Goal: Check status: Check status

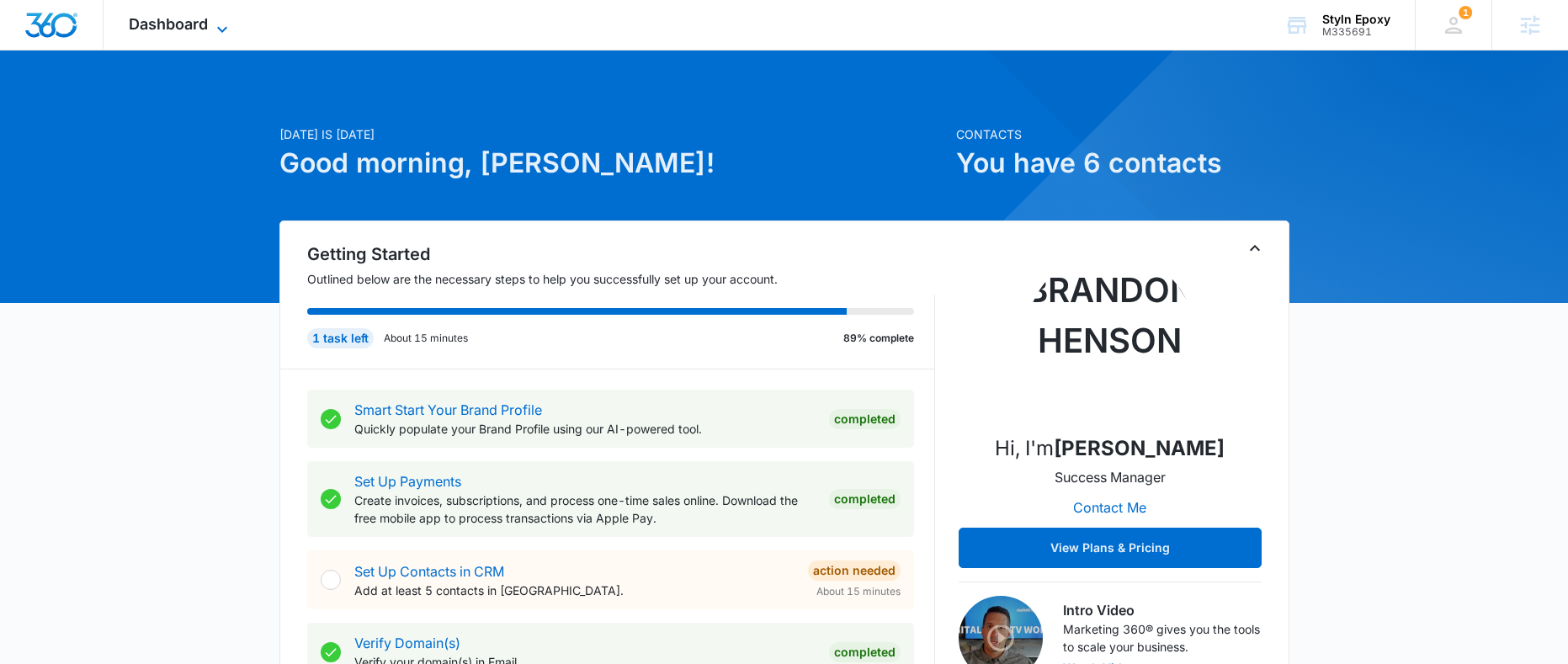
click at [191, 26] on span "Dashboard" at bounding box center [168, 24] width 79 height 18
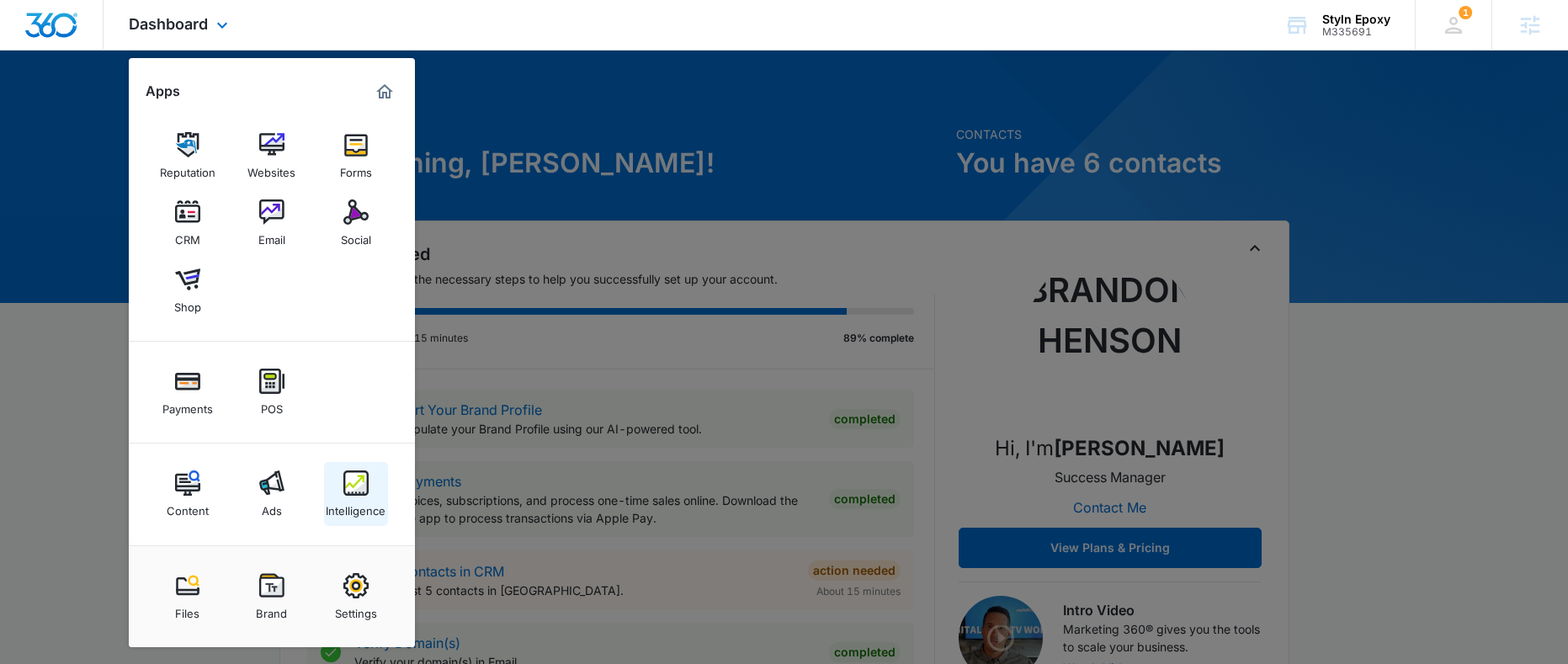
click at [341, 507] on div "Intelligence" at bounding box center [356, 507] width 60 height 22
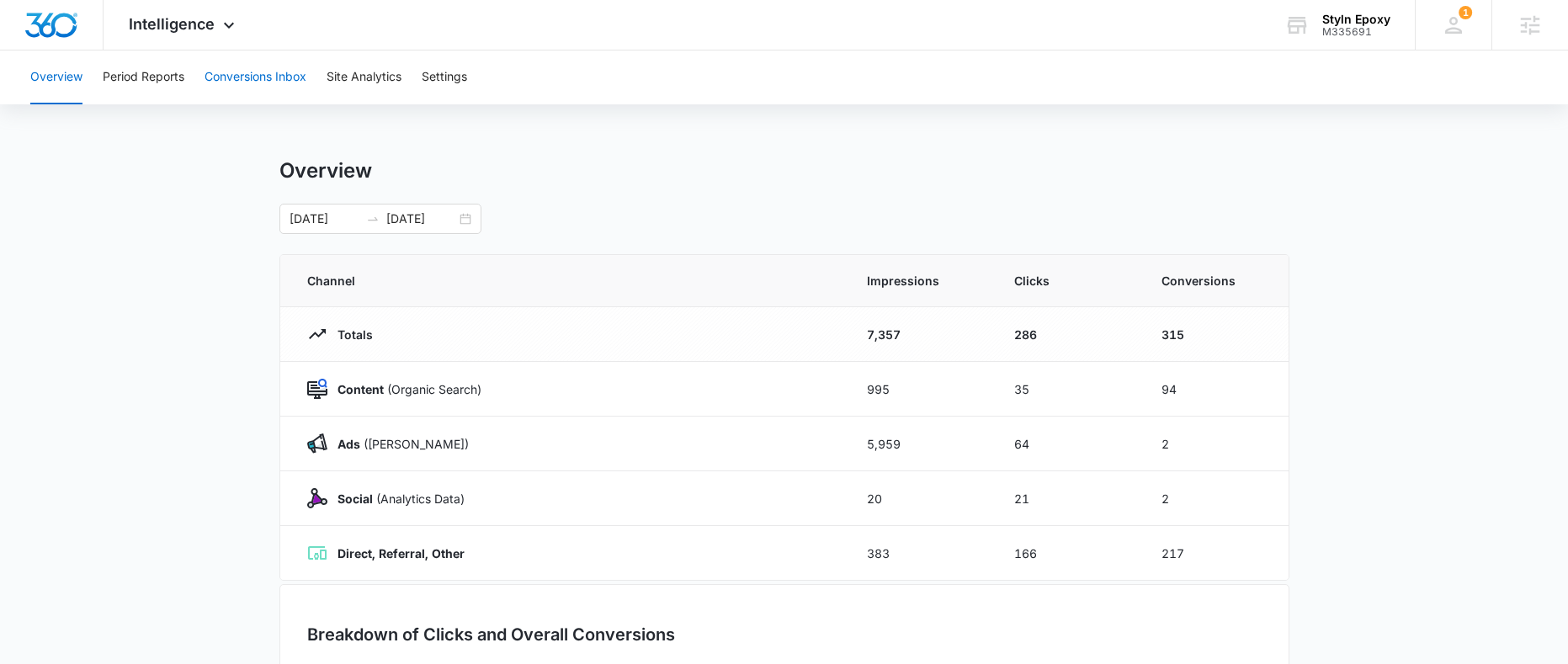
click at [283, 76] on button "Conversions Inbox" at bounding box center [255, 78] width 102 height 54
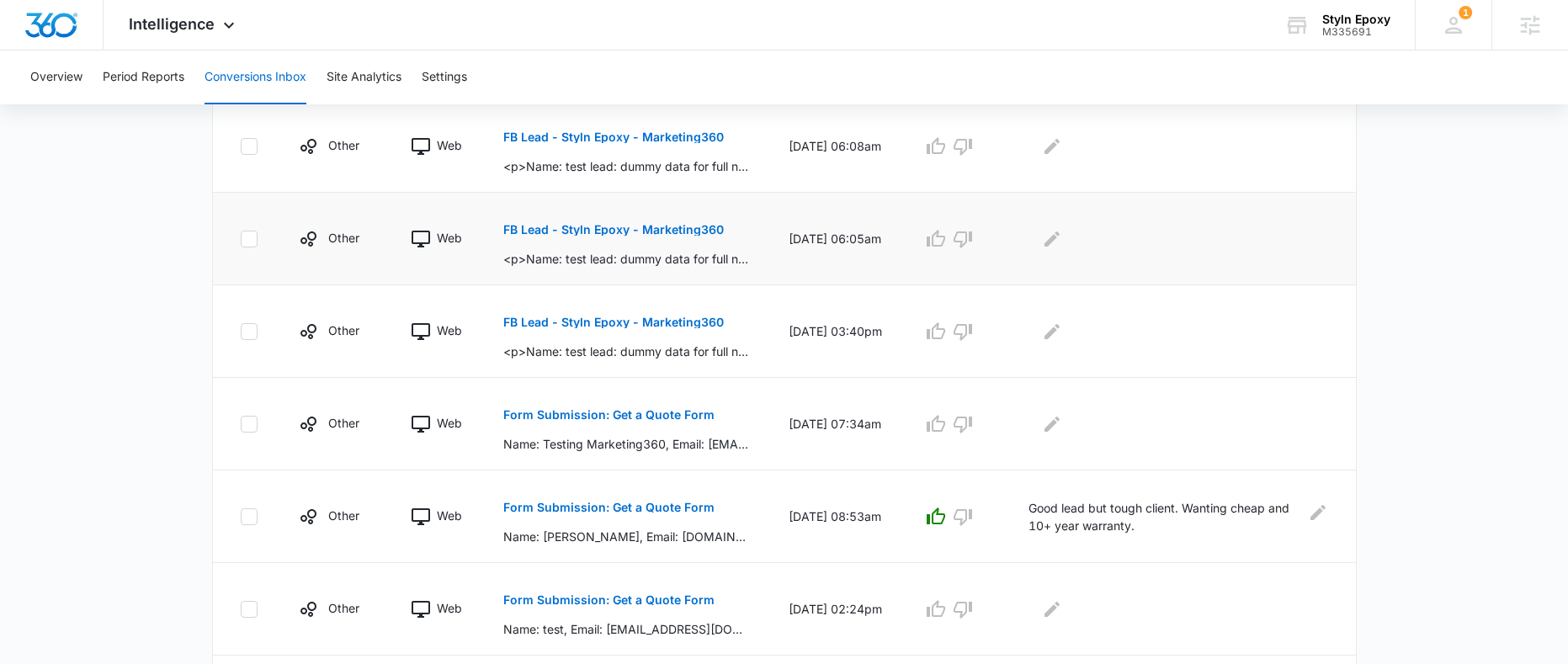
scroll to position [192, 0]
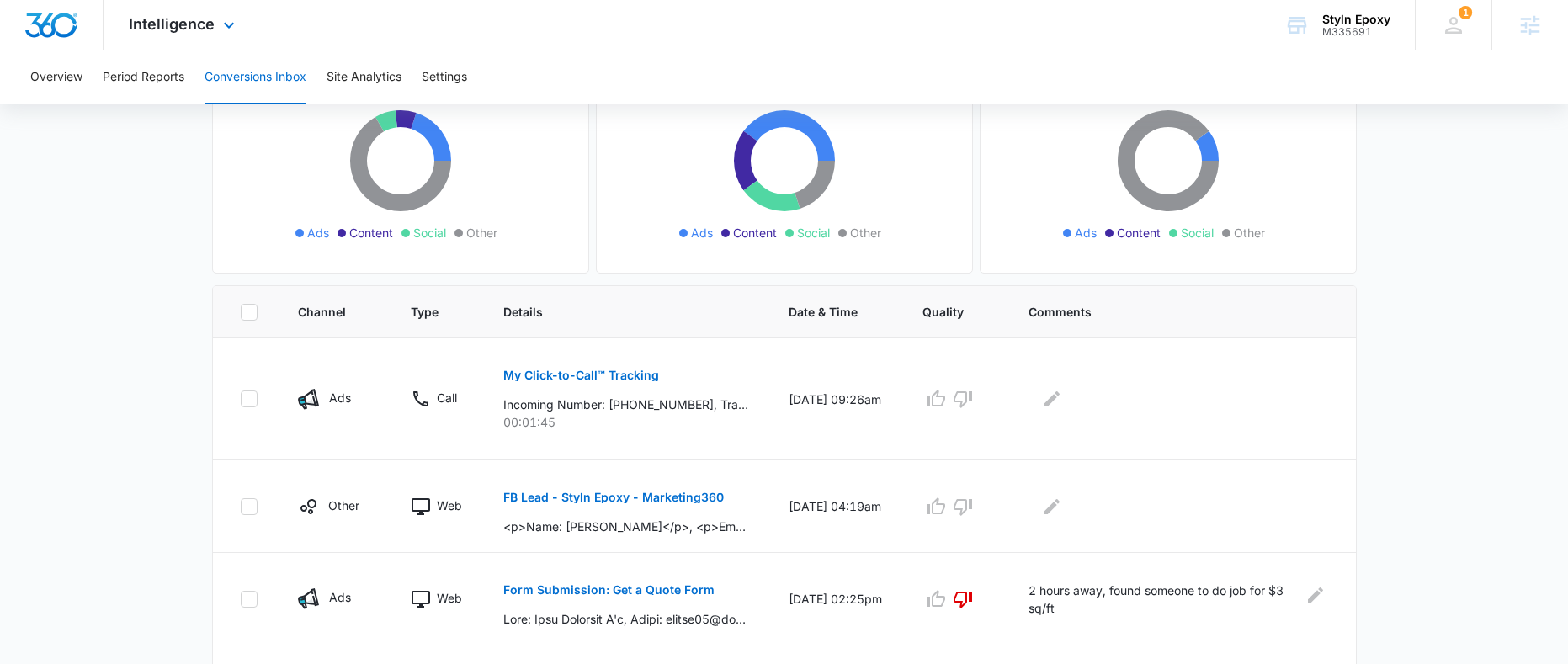
click at [173, 33] on div "Intelligence Apps Reputation Websites Forms CRM Email Social Shop Payments POS …" at bounding box center [184, 24] width 161 height 50
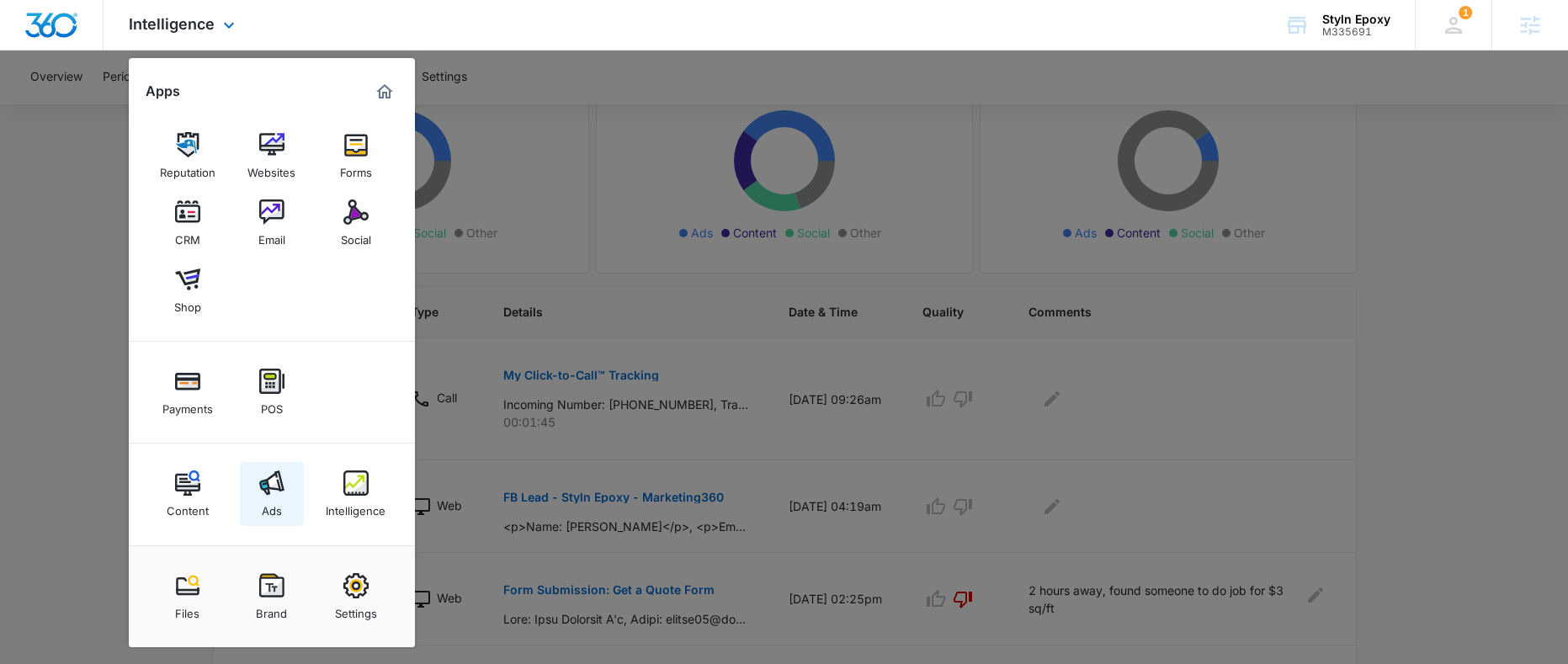
click at [275, 496] on div "Ads" at bounding box center [272, 507] width 20 height 22
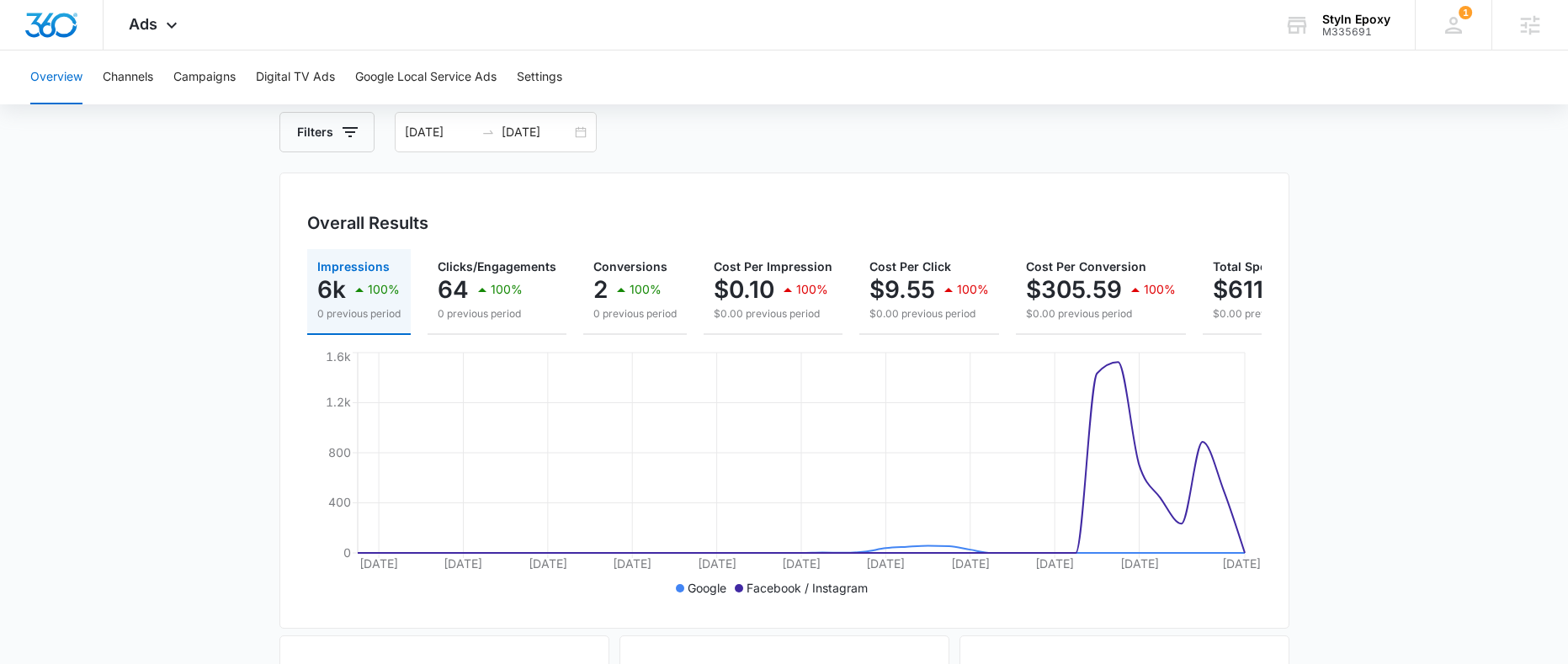
scroll to position [88, 0]
click at [579, 131] on div "[DATE] [DATE]" at bounding box center [495, 132] width 202 height 41
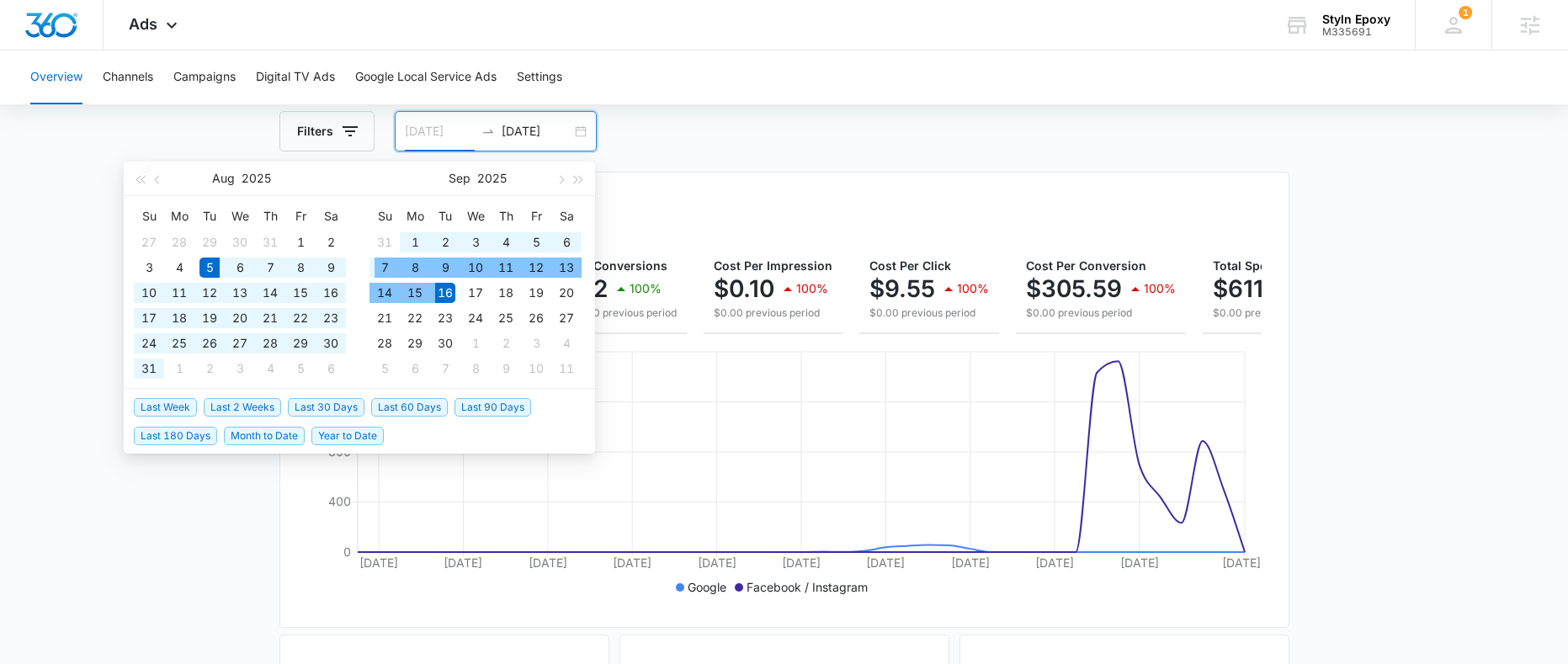
type input "[DATE]"
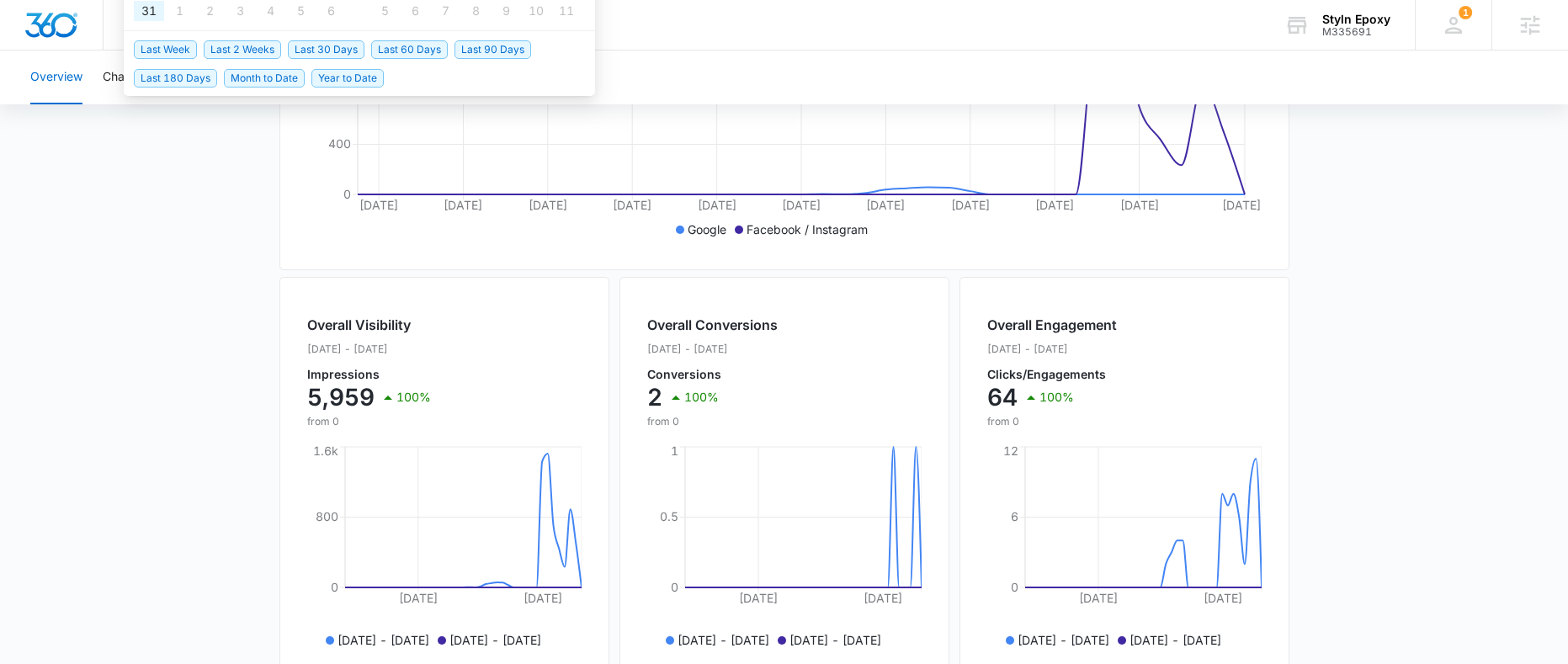
scroll to position [716, 0]
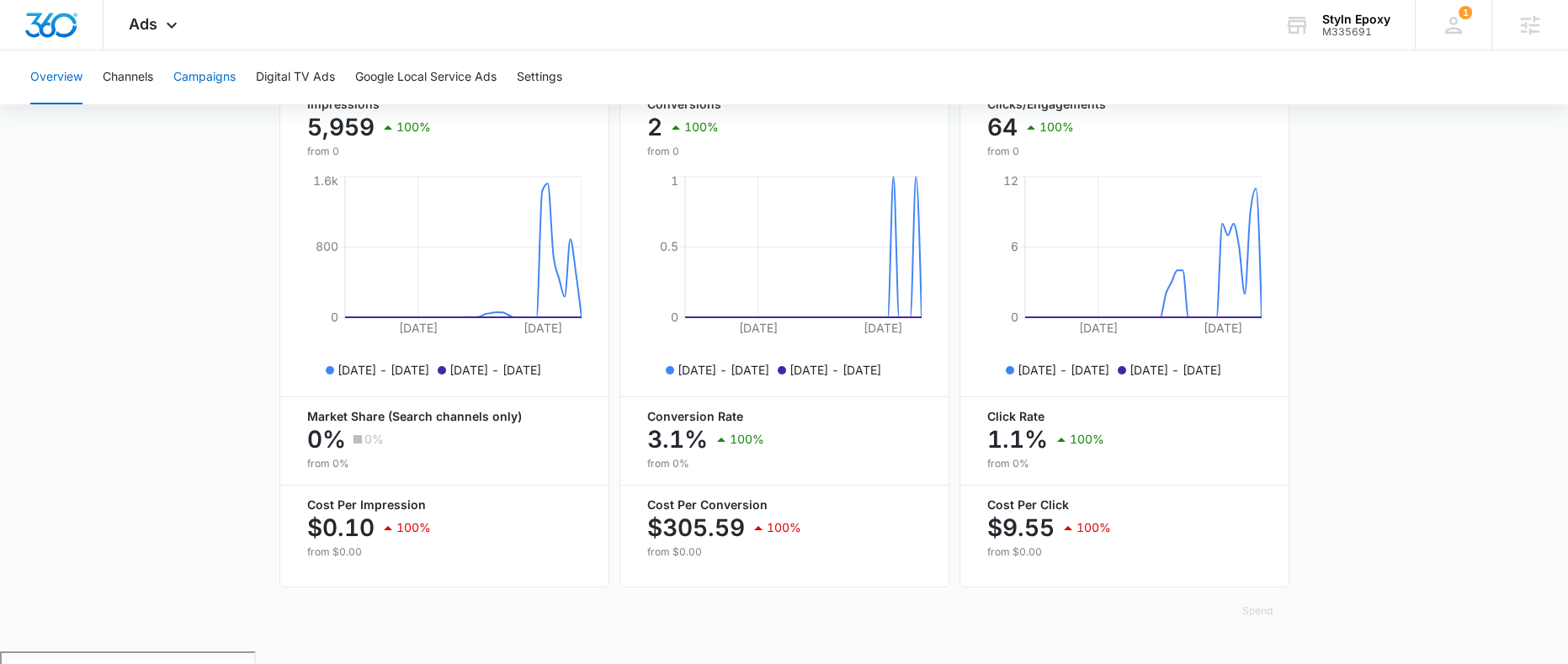
click at [207, 76] on button "Campaigns" at bounding box center [204, 78] width 63 height 54
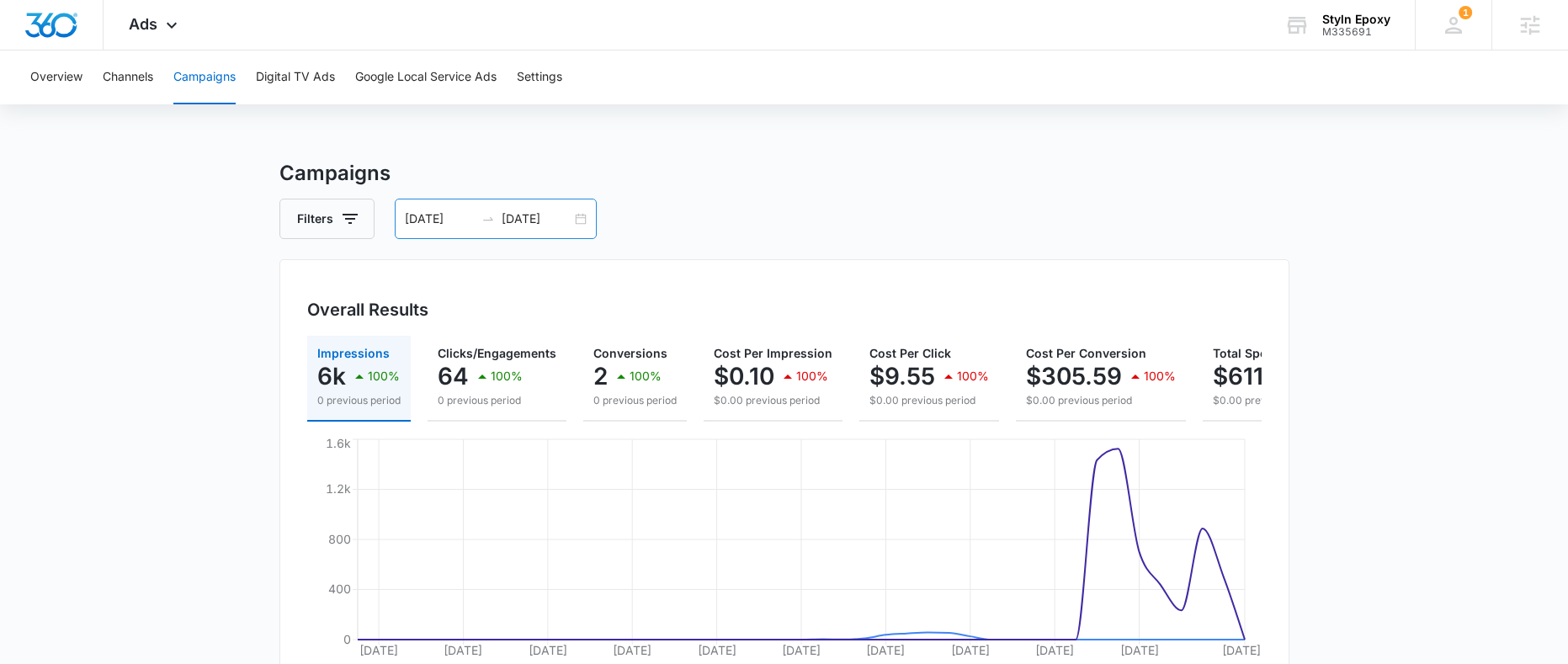
click at [579, 220] on div "[DATE] [DATE]" at bounding box center [495, 219] width 202 height 41
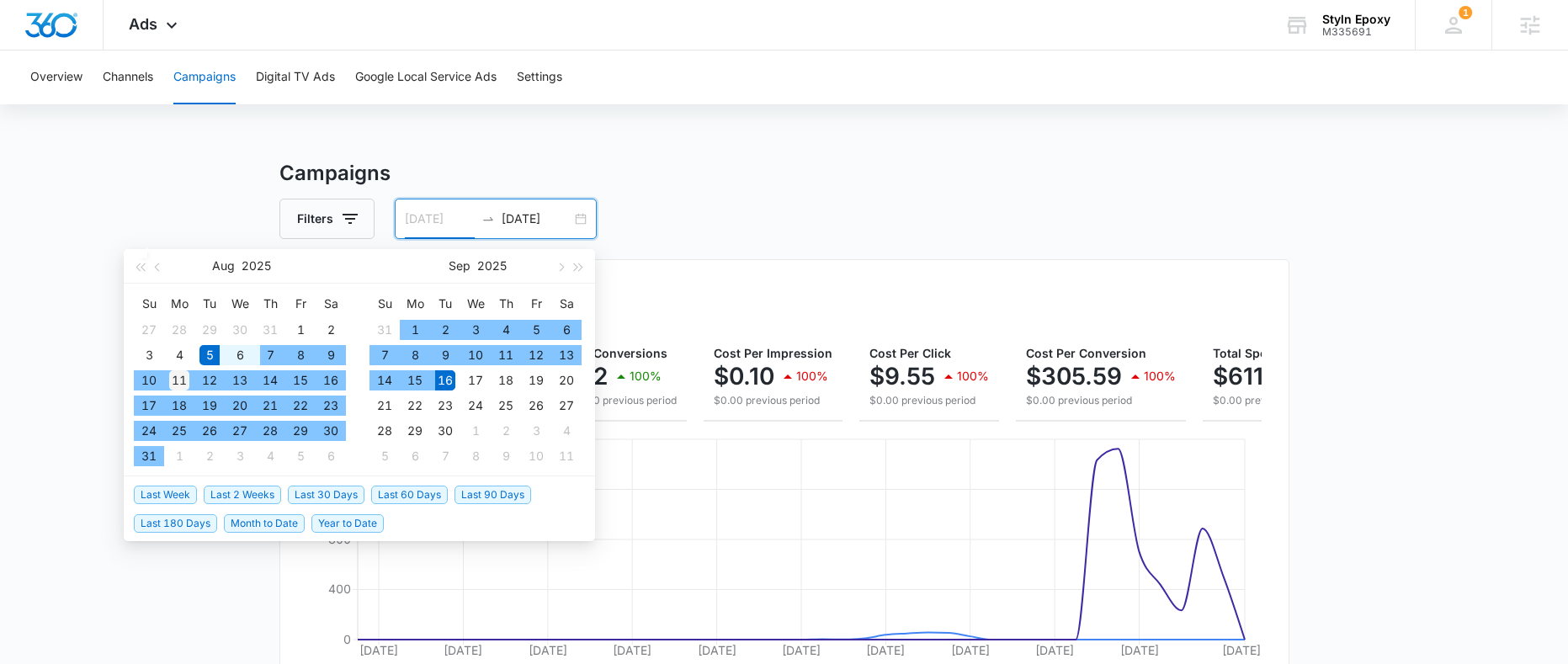
type input "[DATE]"
click at [185, 378] on div "11" at bounding box center [179, 380] width 20 height 20
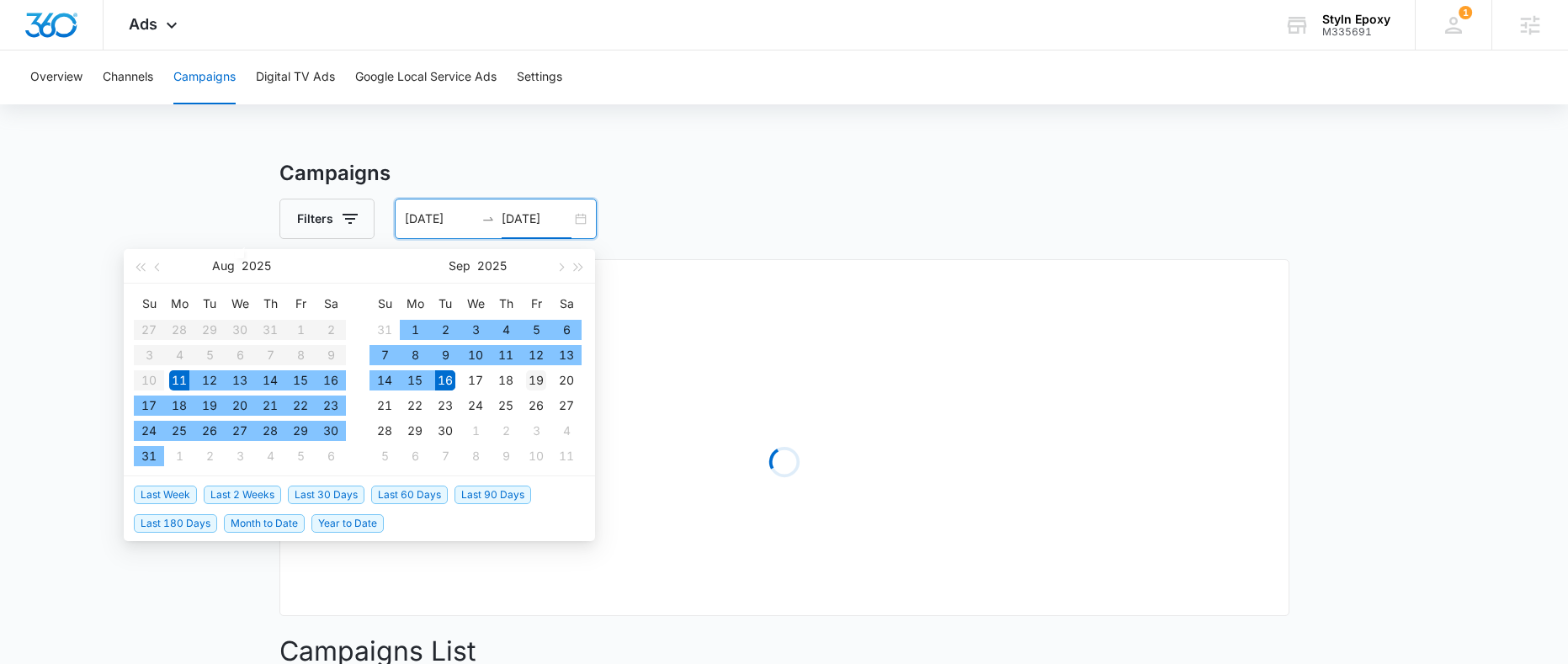
type input "[DATE]"
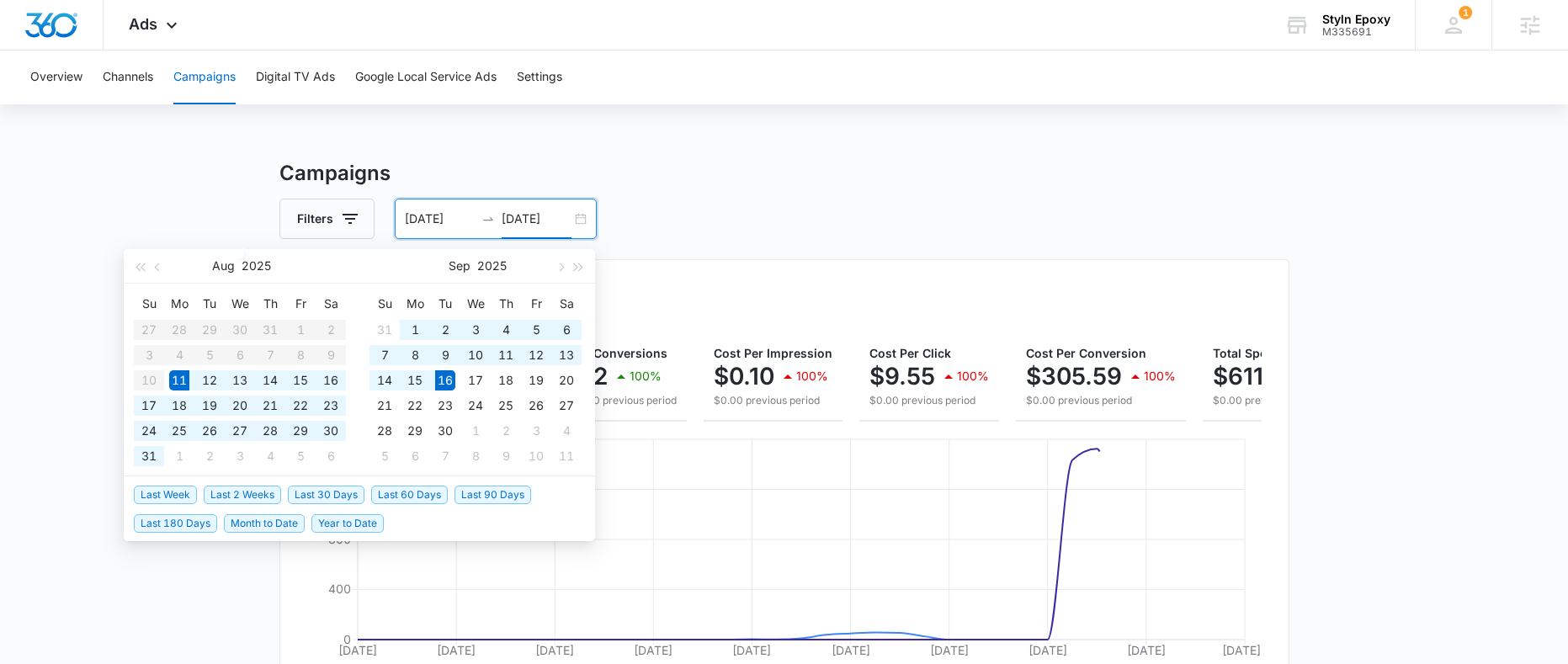
click at [825, 199] on div "Filters [DATE] [DATE]" at bounding box center [784, 219] width 1010 height 41
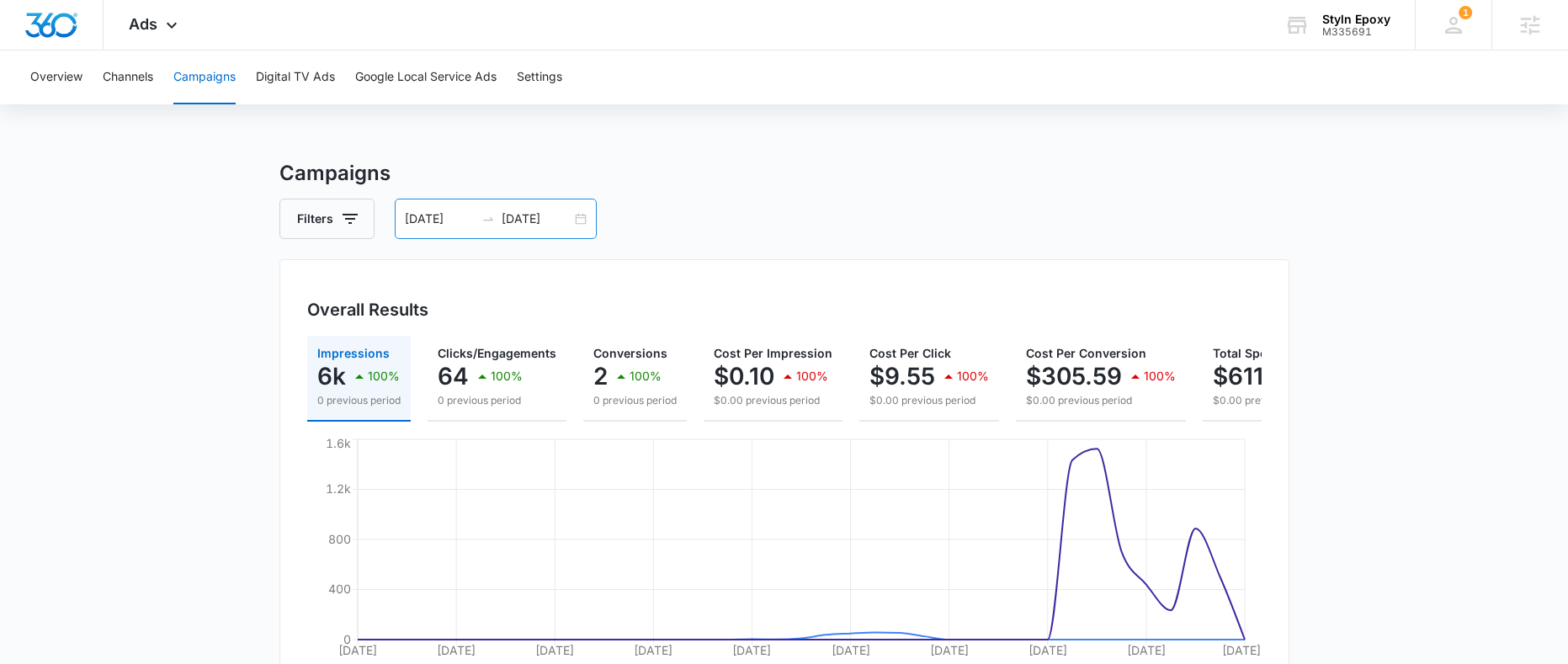
click at [580, 221] on div "[DATE] [DATE]" at bounding box center [495, 219] width 202 height 41
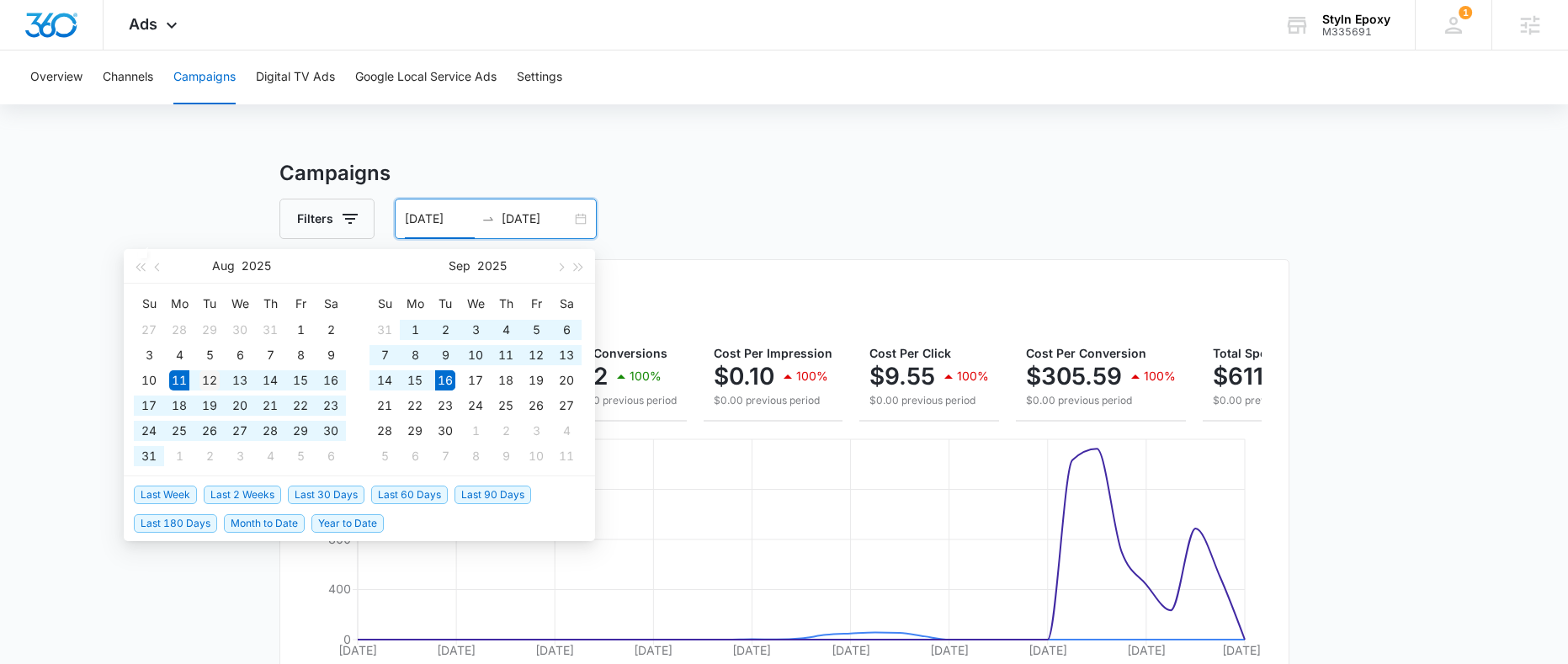
type input "[DATE]"
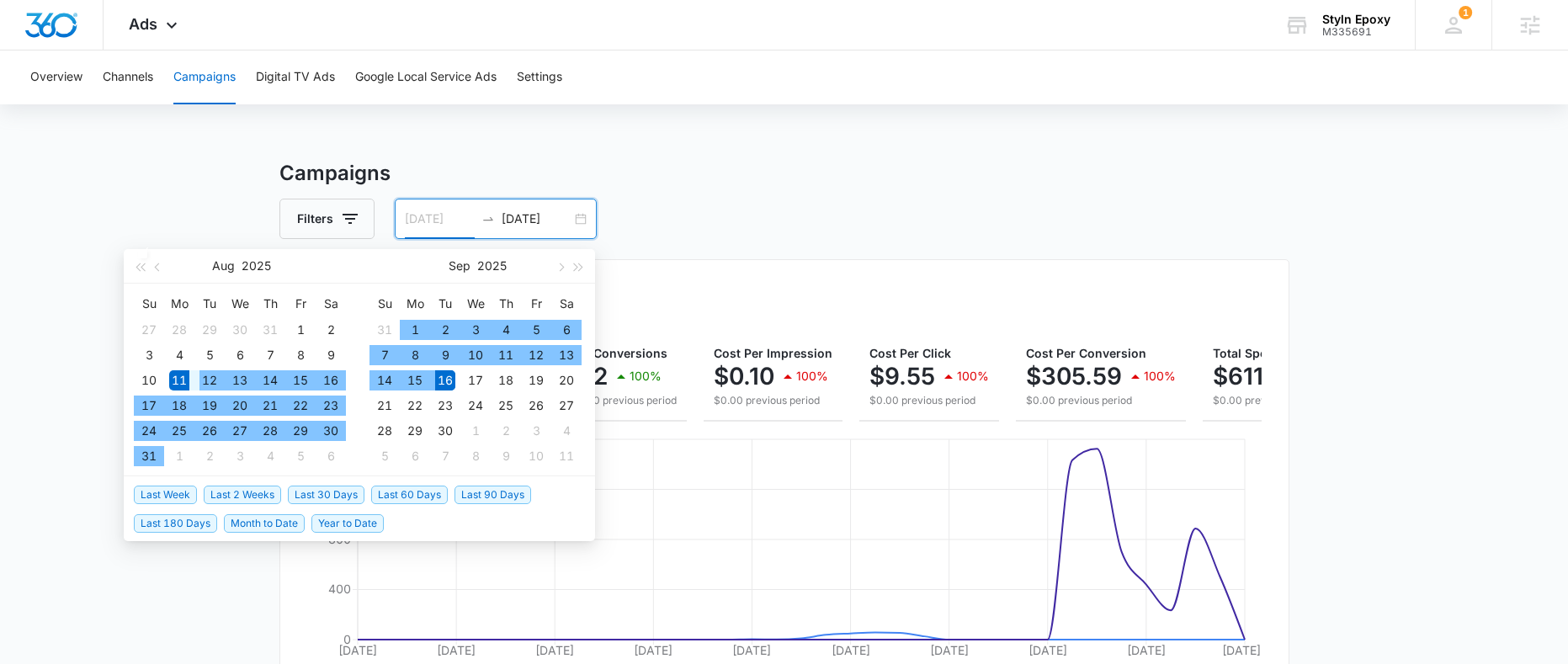
click at [212, 382] on div "12" at bounding box center [210, 380] width 20 height 20
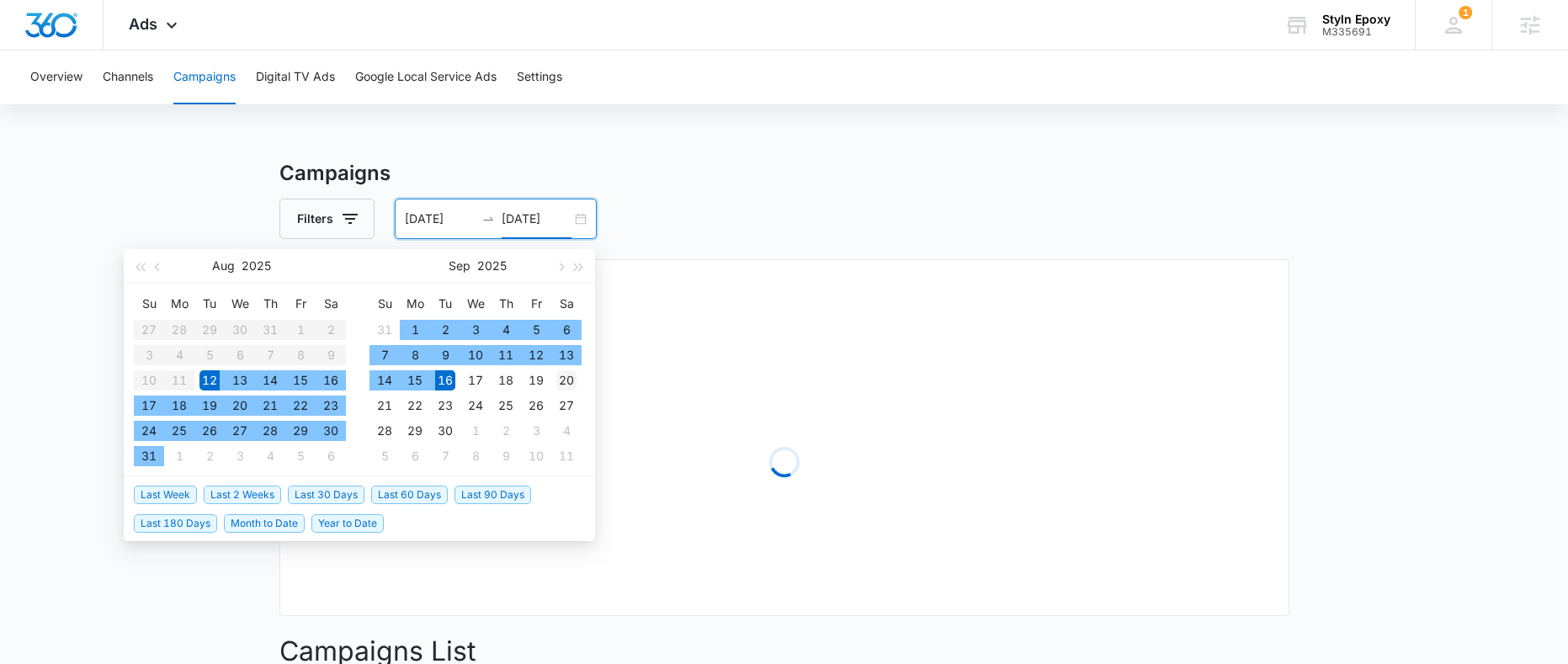
type input "[DATE]"
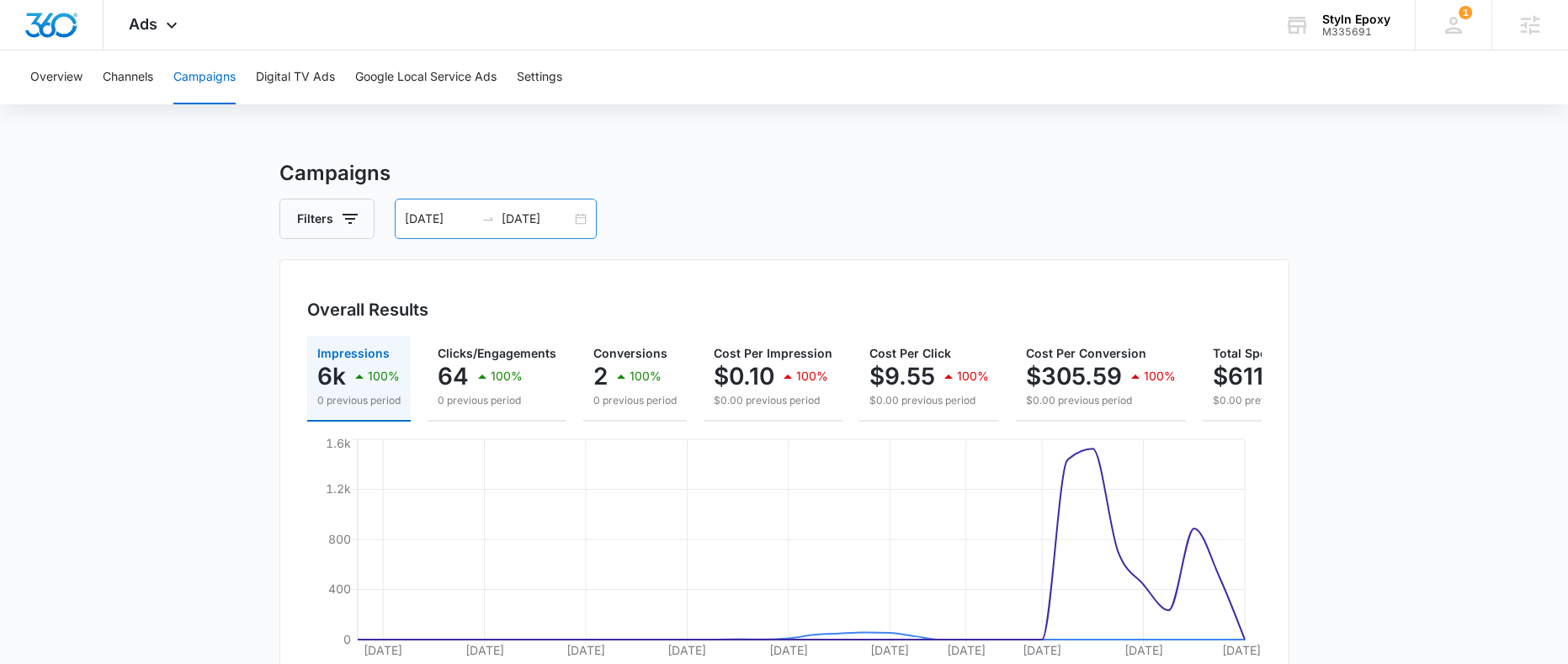
click at [580, 217] on div "[DATE] [DATE]" at bounding box center [495, 219] width 202 height 41
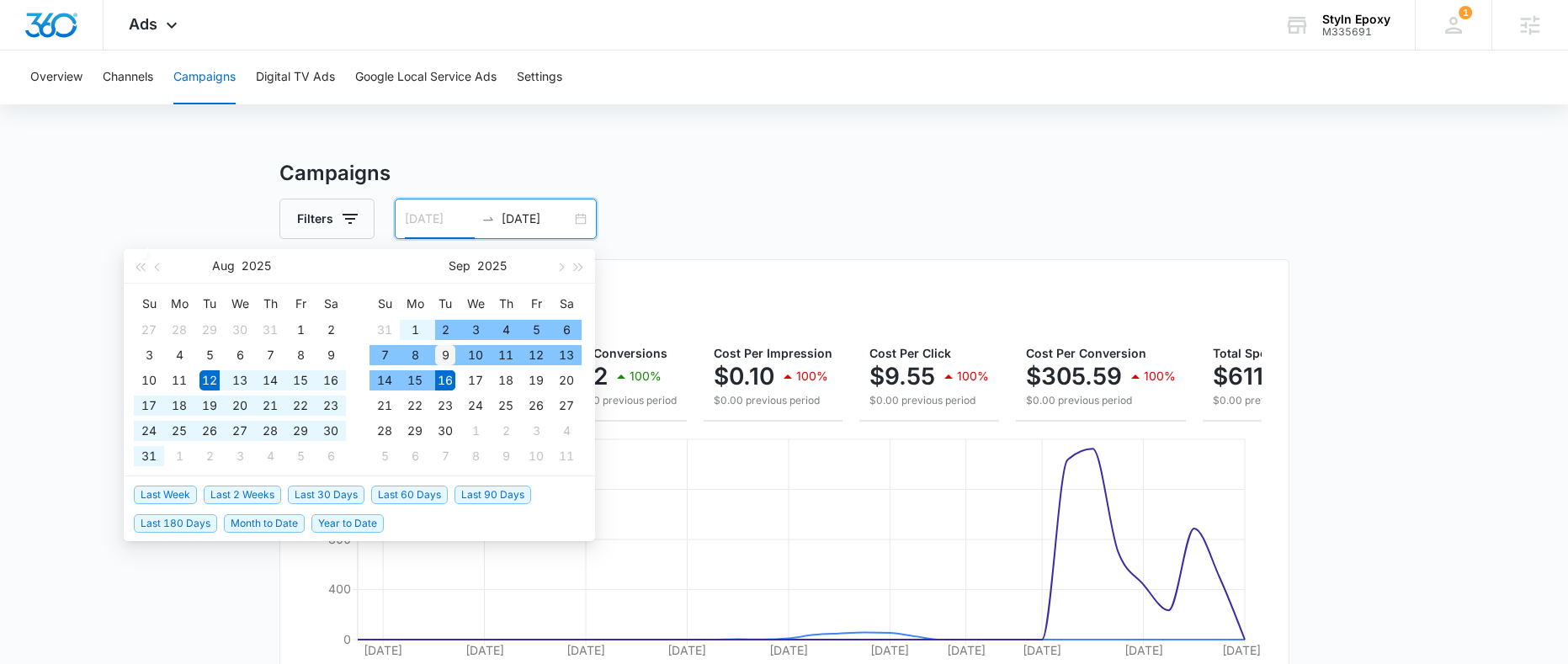
type input "[DATE]"
click at [449, 355] on div "9" at bounding box center [445, 355] width 20 height 20
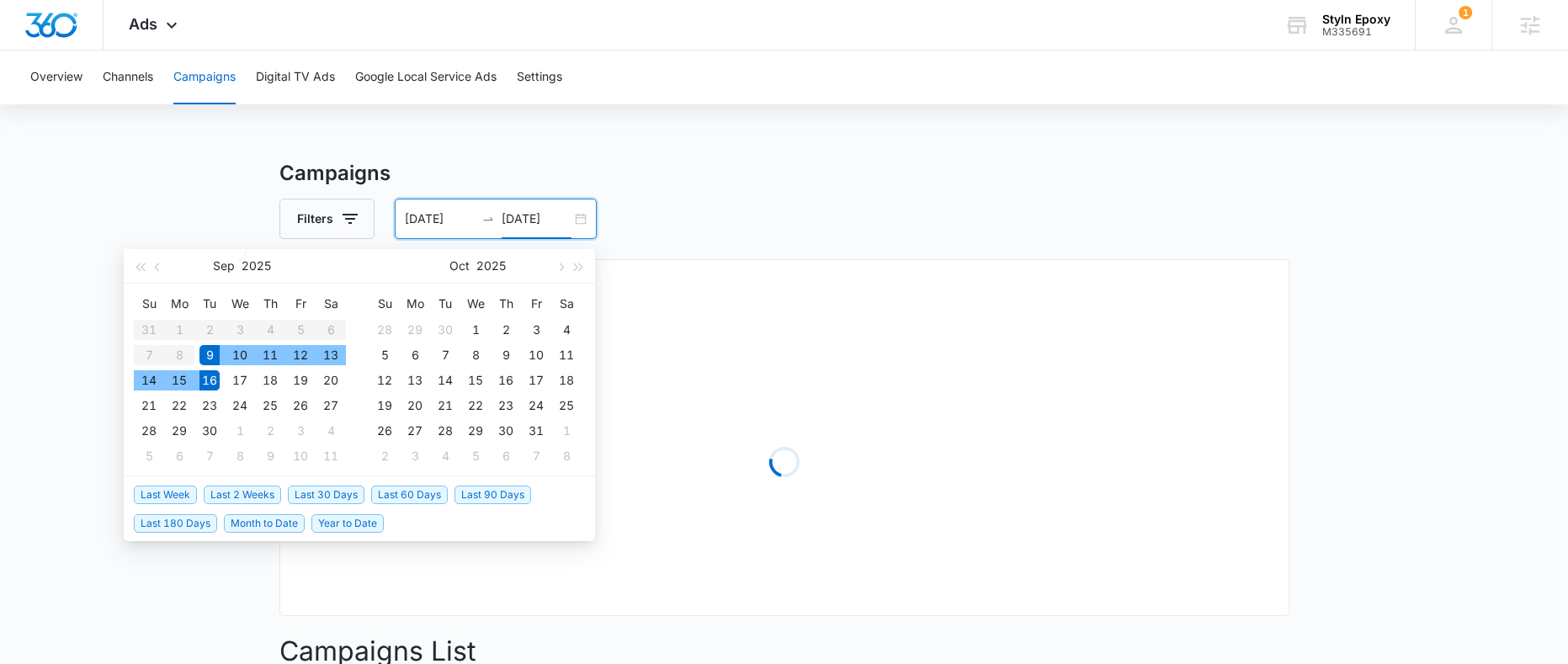
type input "[DATE]"
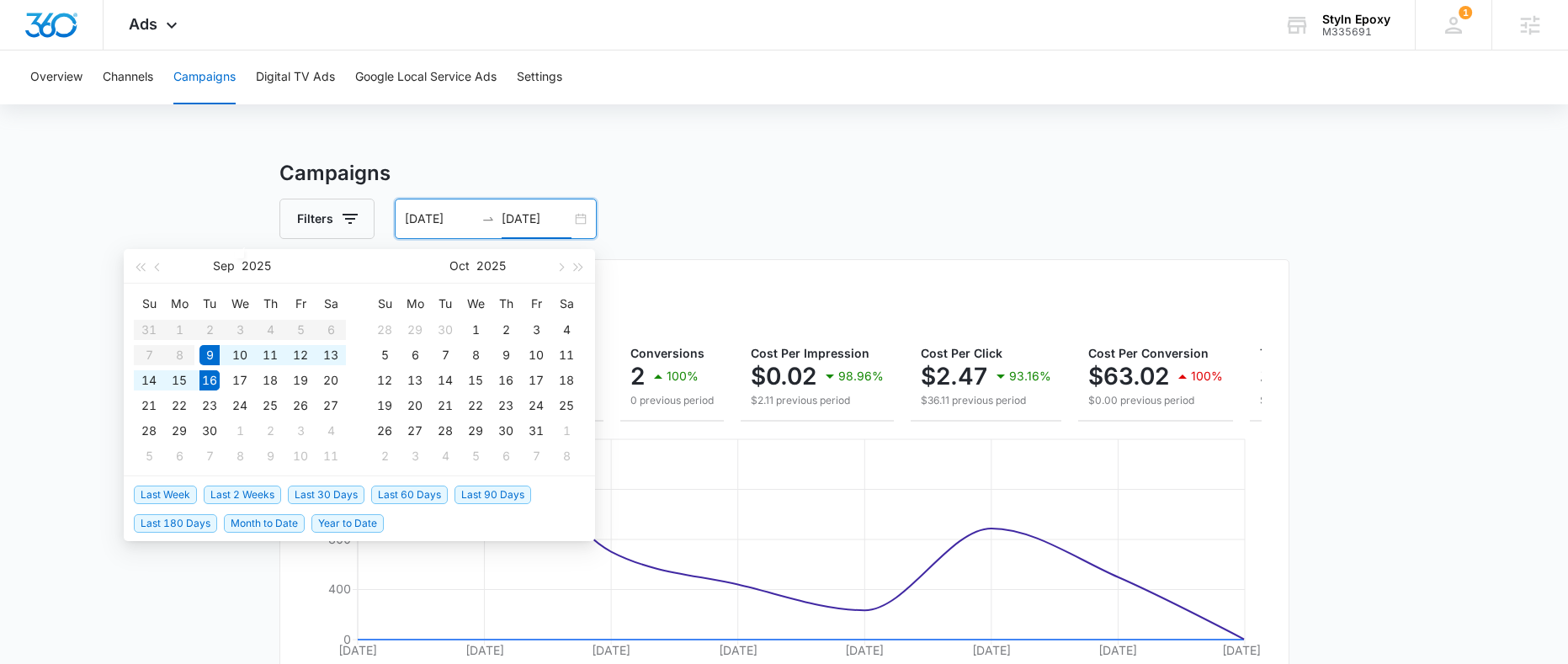
click at [717, 225] on div "Filters [DATE] [DATE]" at bounding box center [784, 219] width 1010 height 41
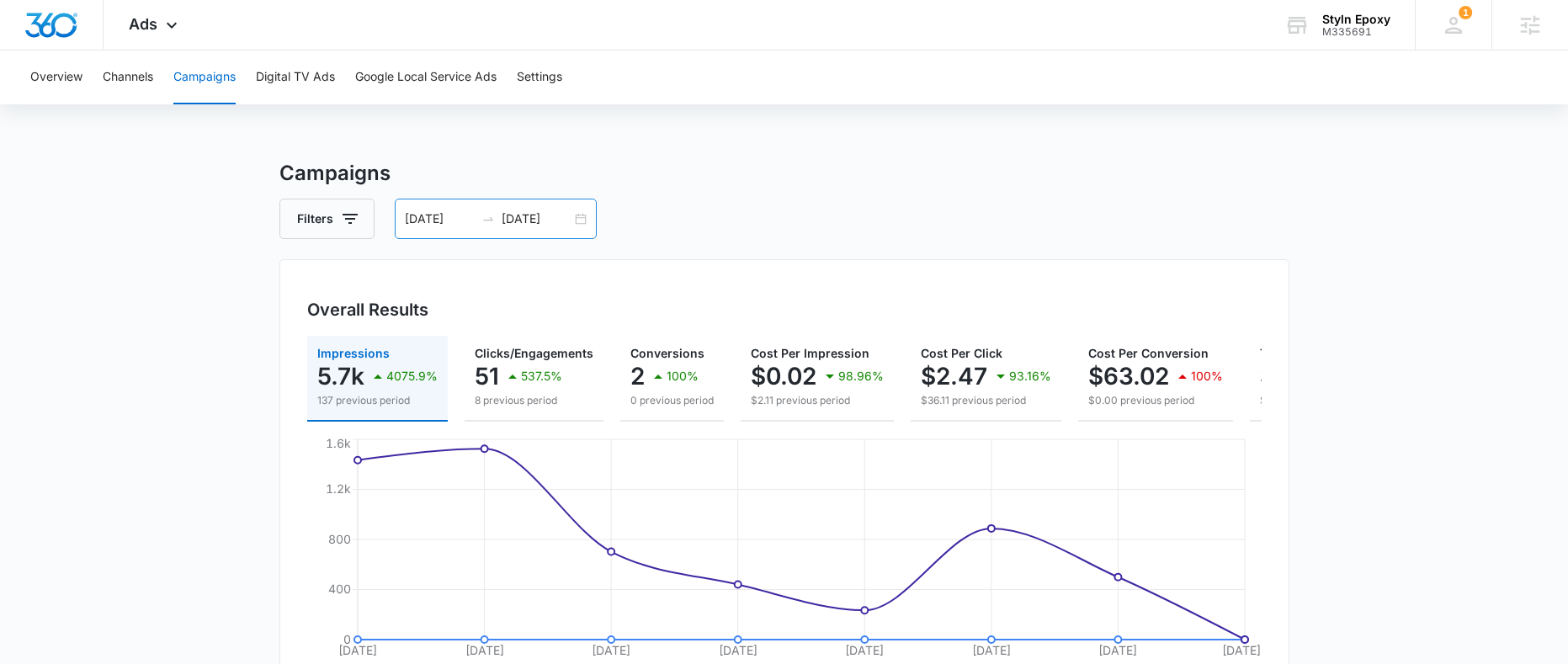
click at [576, 220] on div "[DATE] [DATE]" at bounding box center [495, 219] width 202 height 41
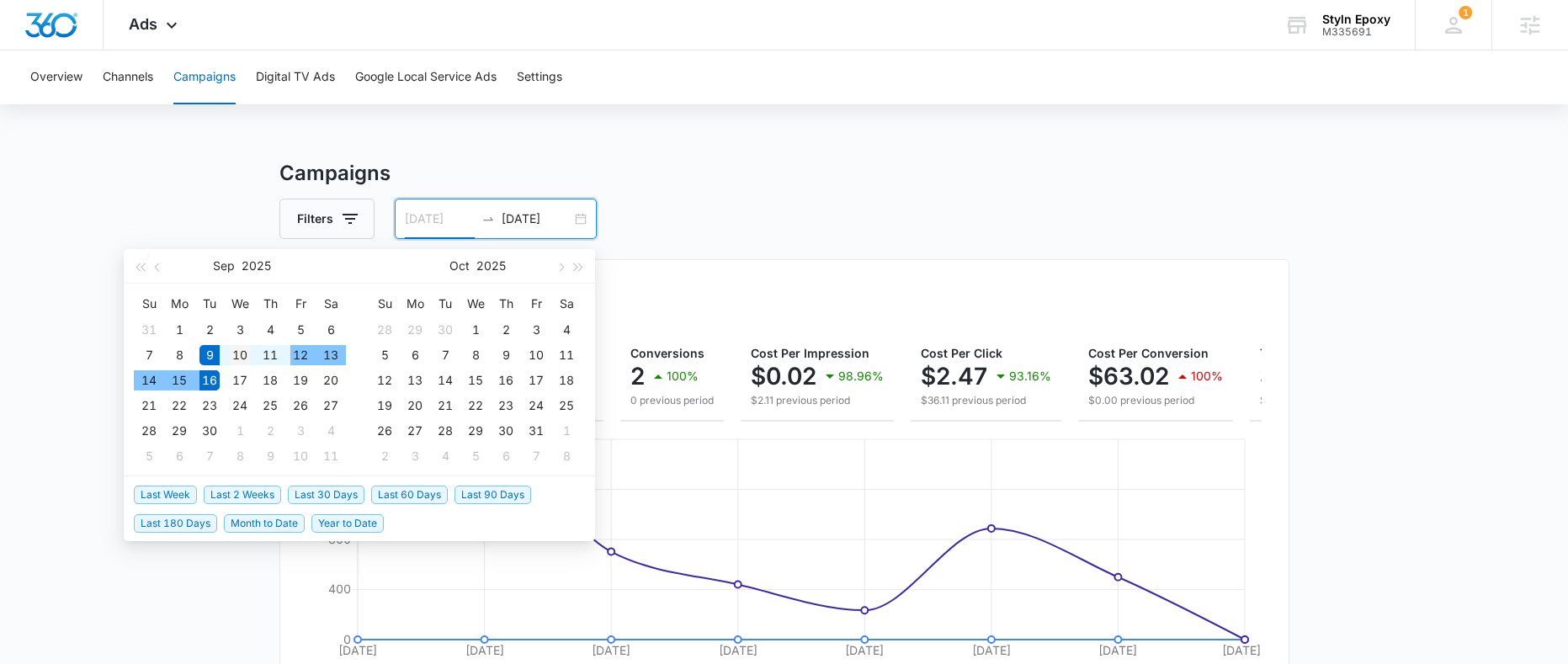
type input "[DATE]"
click at [246, 355] on div "10" at bounding box center [240, 355] width 20 height 20
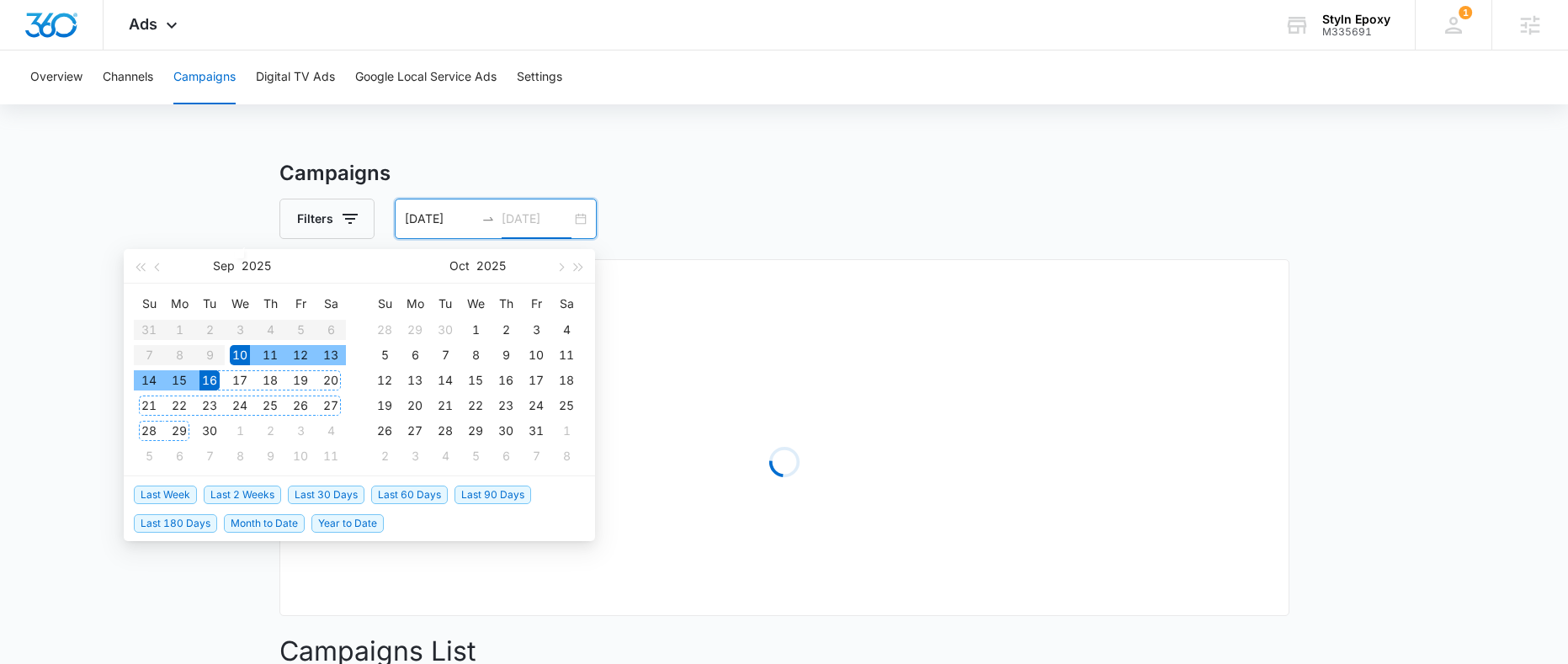
type input "[DATE]"
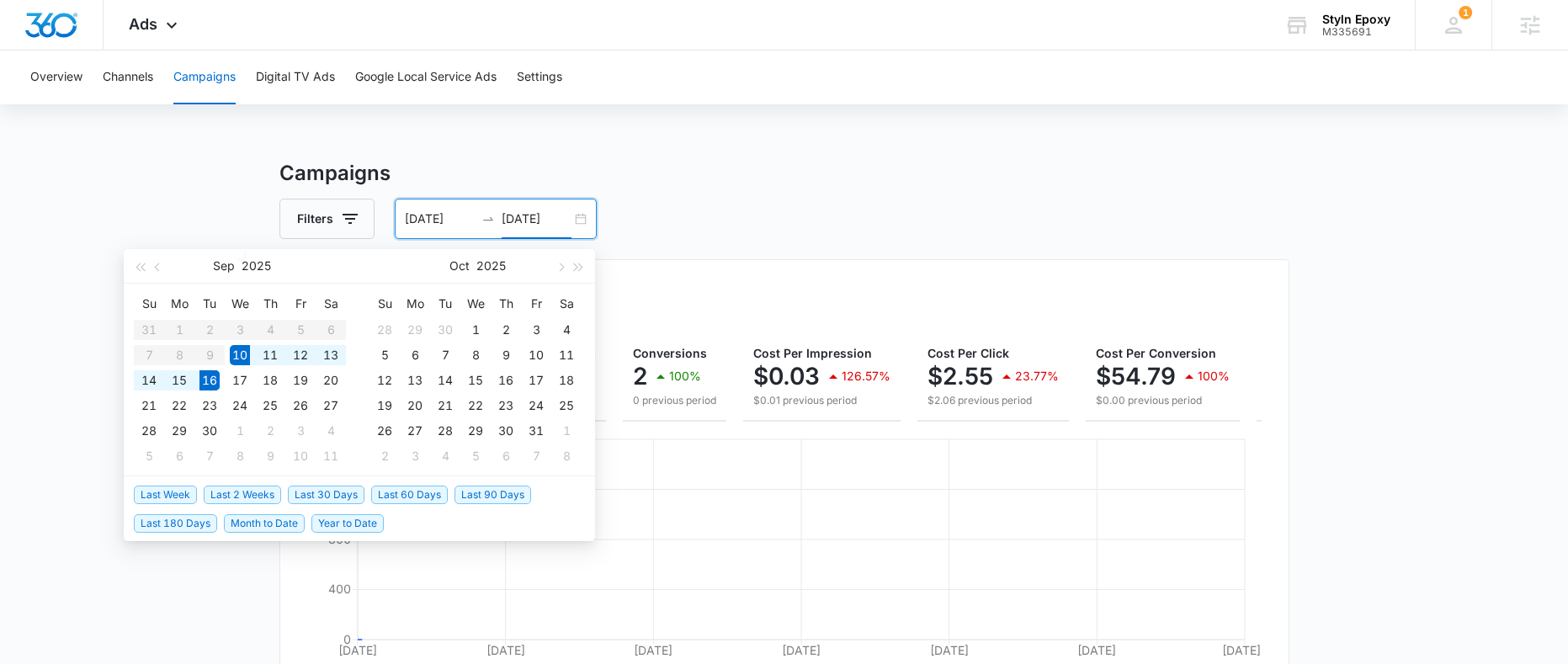
click at [885, 223] on div "Filters [DATE] [DATE]" at bounding box center [784, 219] width 1010 height 41
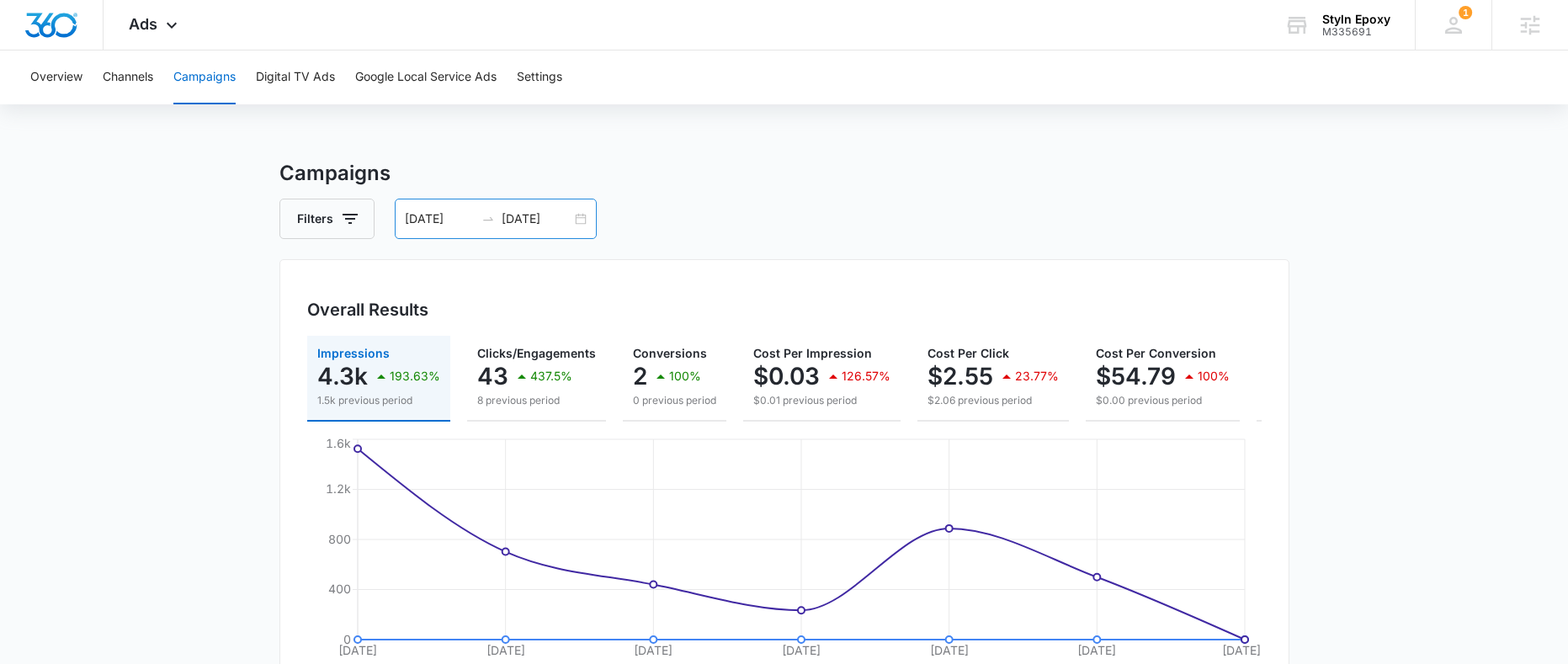
click at [579, 219] on div "[DATE] [DATE]" at bounding box center [495, 219] width 202 height 41
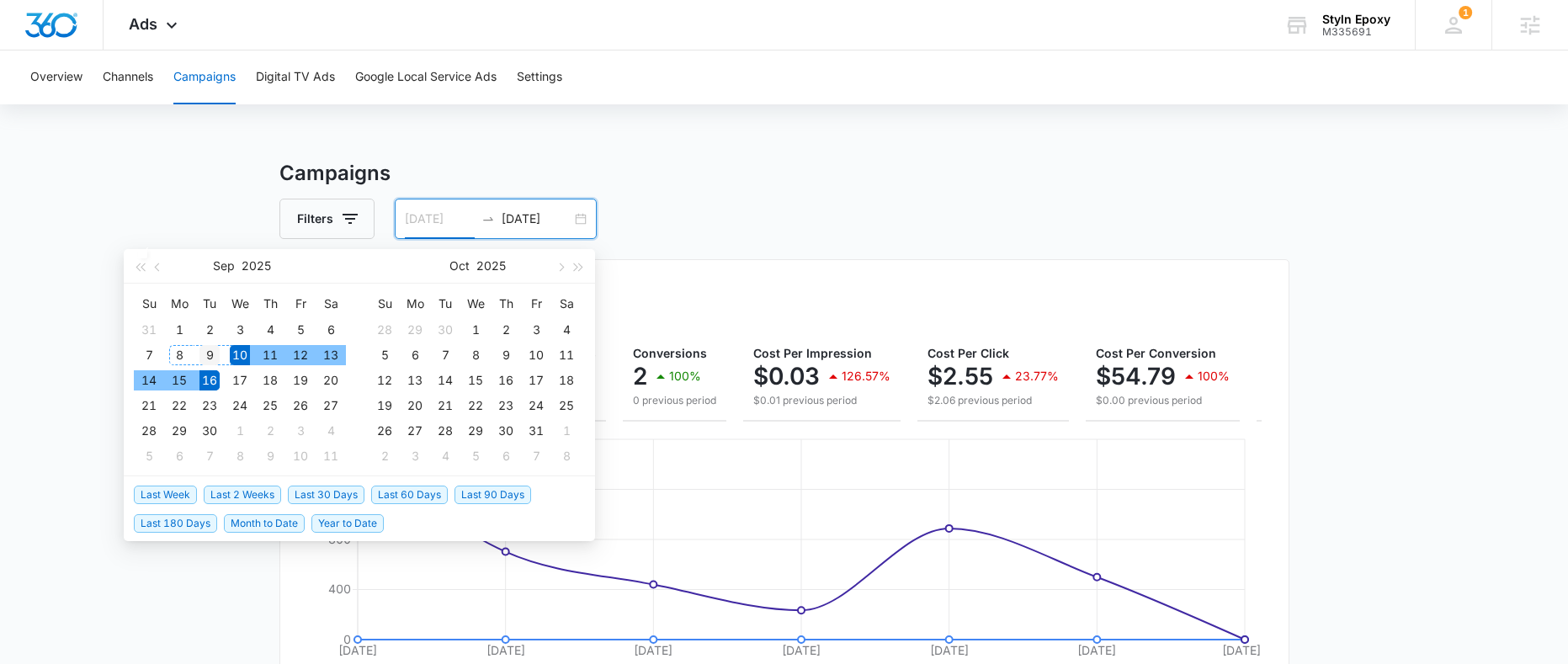
type input "[DATE]"
click at [204, 354] on div "9" at bounding box center [210, 355] width 20 height 20
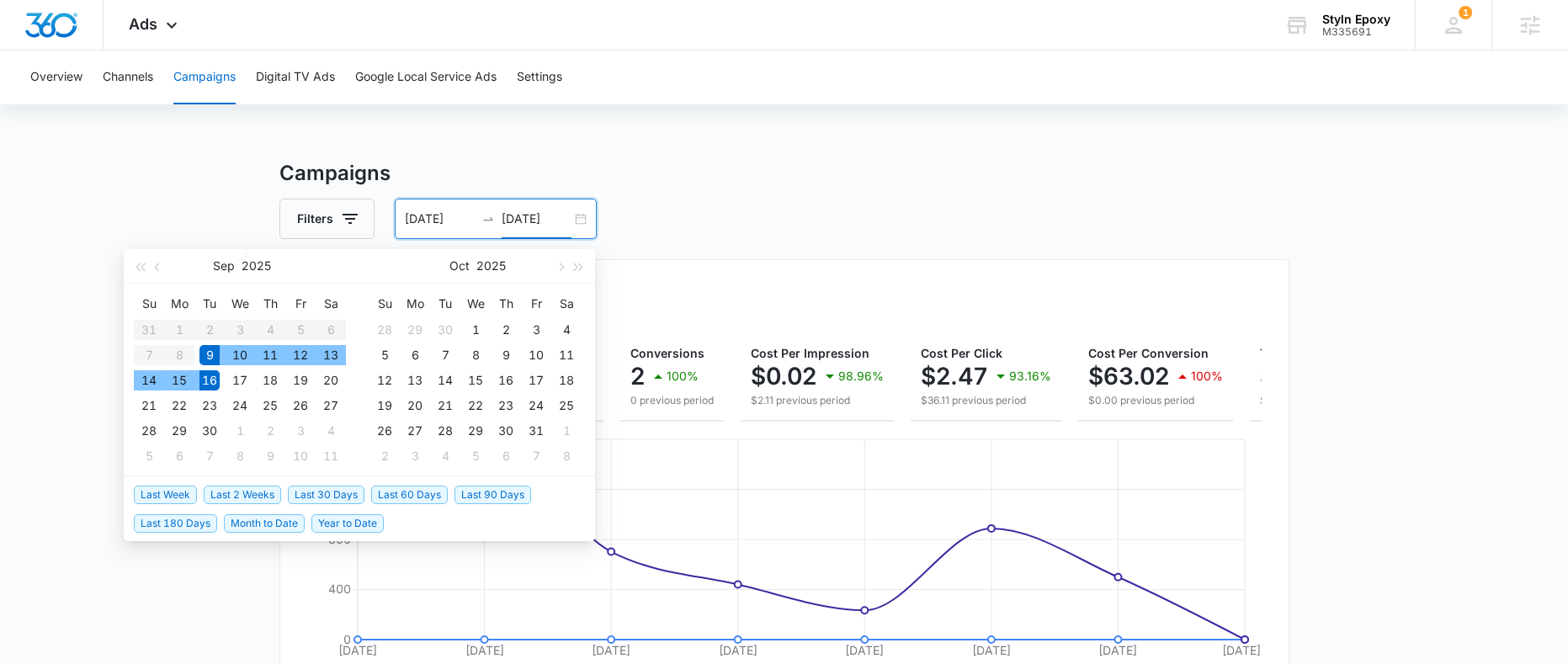
type input "[DATE]"
